Goal: Information Seeking & Learning: Learn about a topic

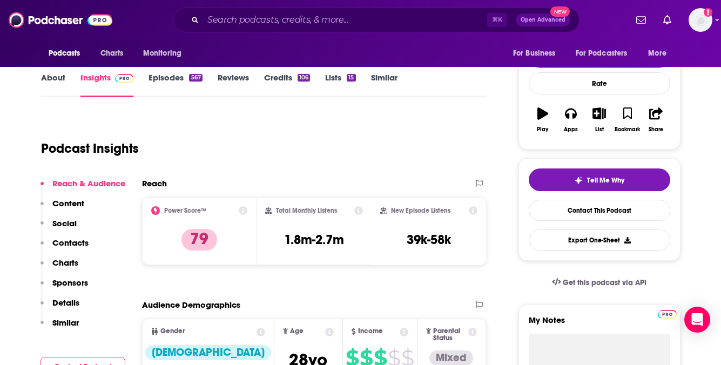
scroll to position [79, 0]
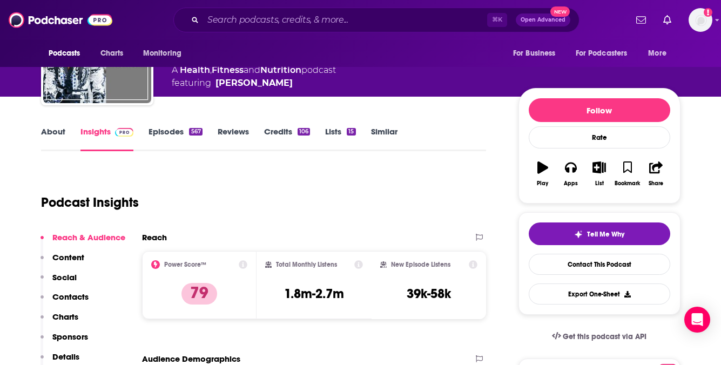
click at [45, 130] on link "About" at bounding box center [53, 138] width 24 height 25
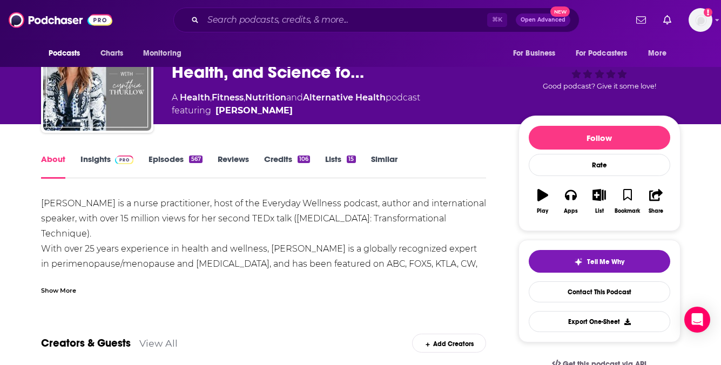
scroll to position [52, 0]
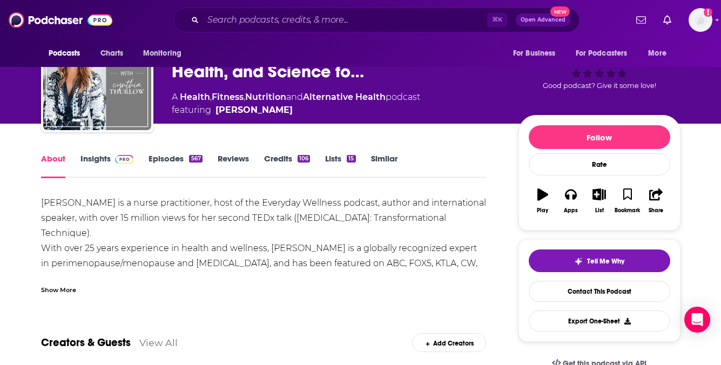
click at [121, 163] on img at bounding box center [124, 159] width 19 height 9
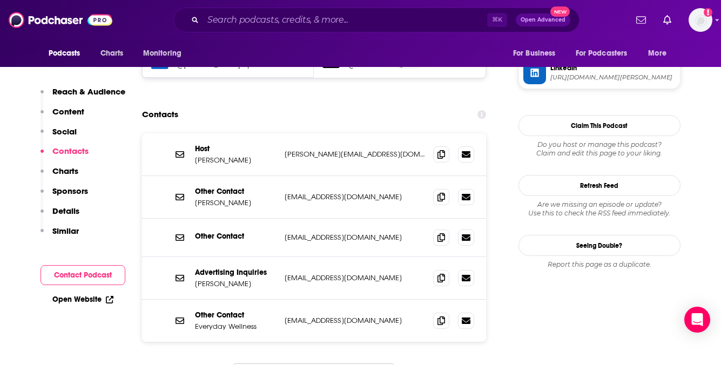
scroll to position [1051, 0]
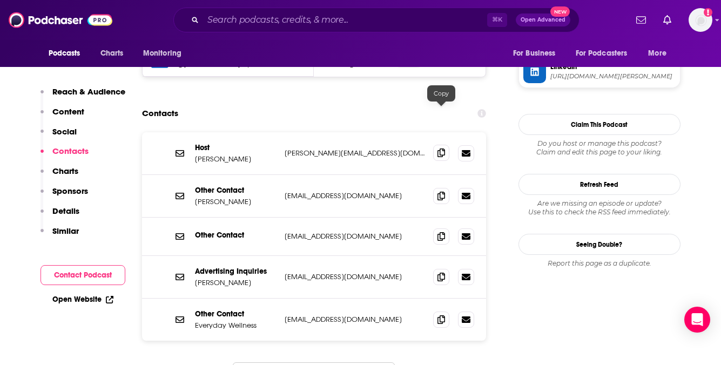
click at [439, 148] on icon at bounding box center [441, 152] width 8 height 9
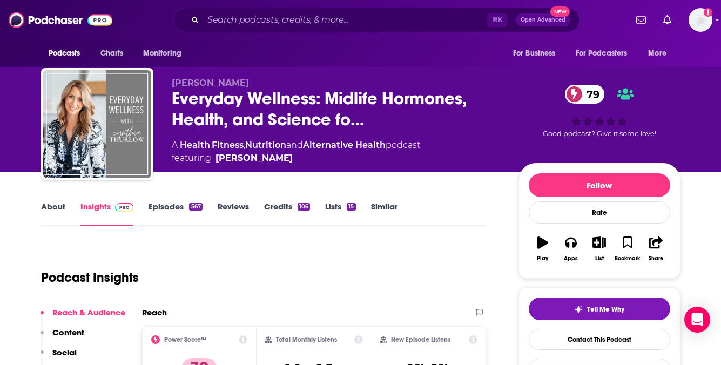
scroll to position [0, 0]
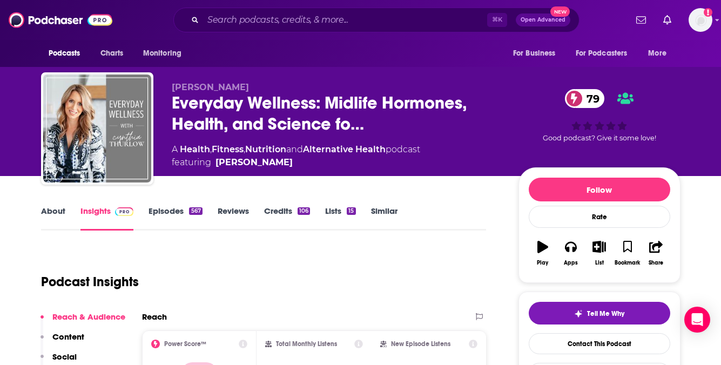
click at [182, 214] on link "Episodes 567" at bounding box center [174, 218] width 53 height 25
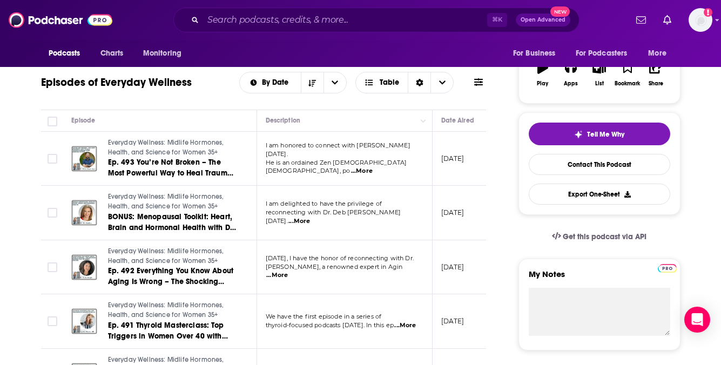
scroll to position [212, 0]
